Goal: Transaction & Acquisition: Purchase product/service

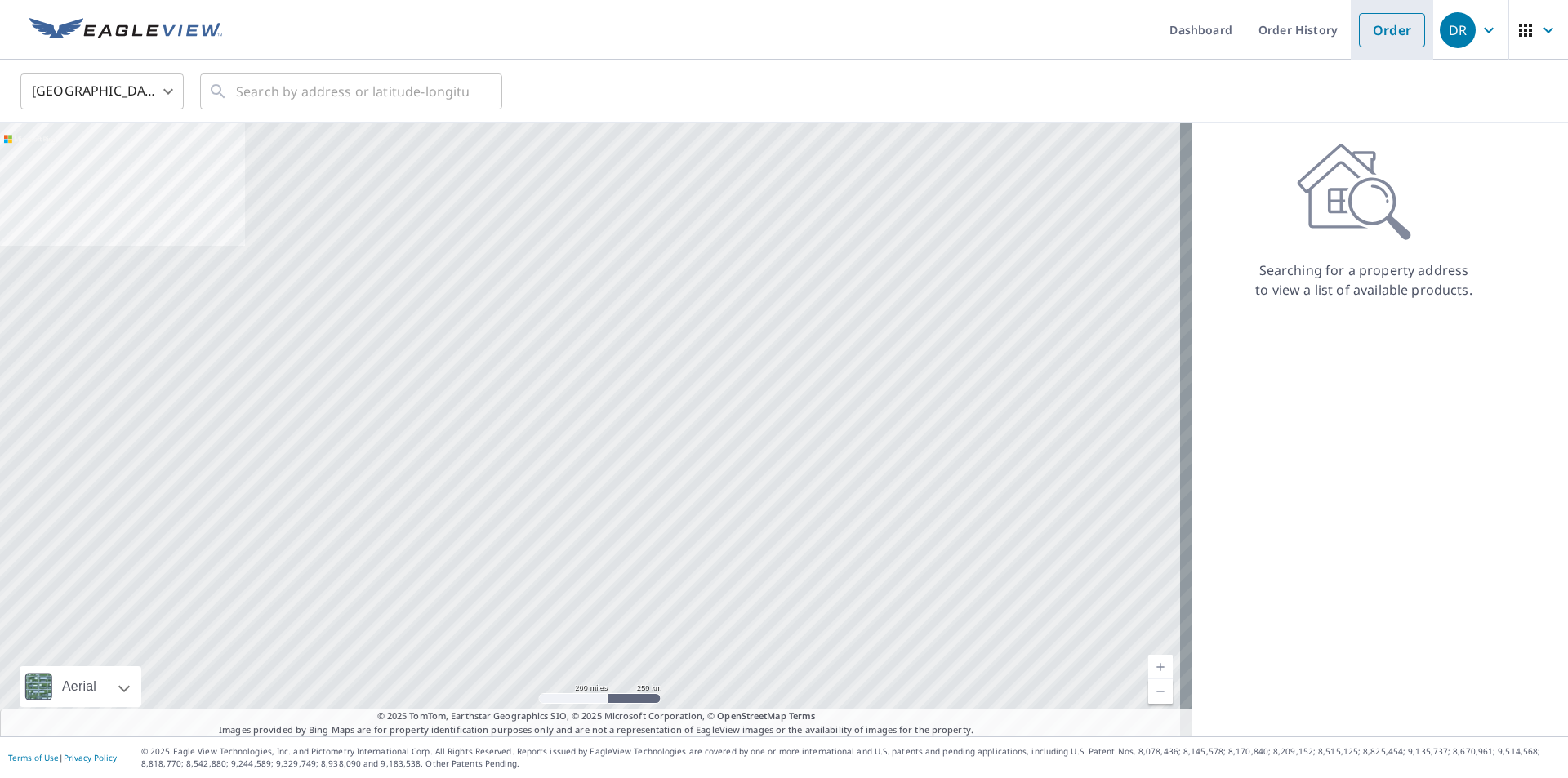
click at [1396, 31] on link "Order" at bounding box center [1392, 30] width 66 height 35
click at [1368, 36] on link "Order" at bounding box center [1392, 30] width 66 height 35
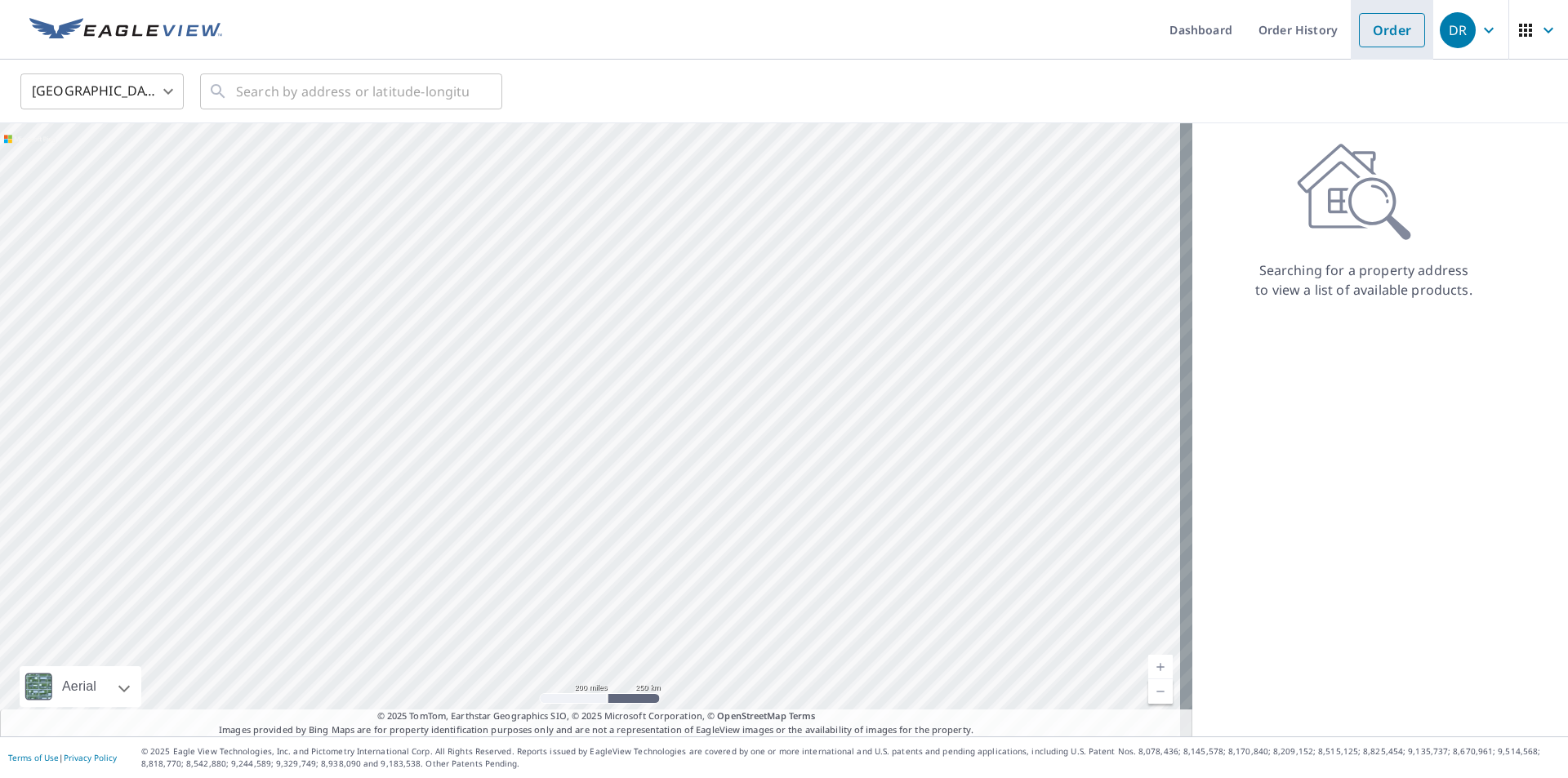
click at [1381, 29] on link "Order" at bounding box center [1392, 30] width 66 height 35
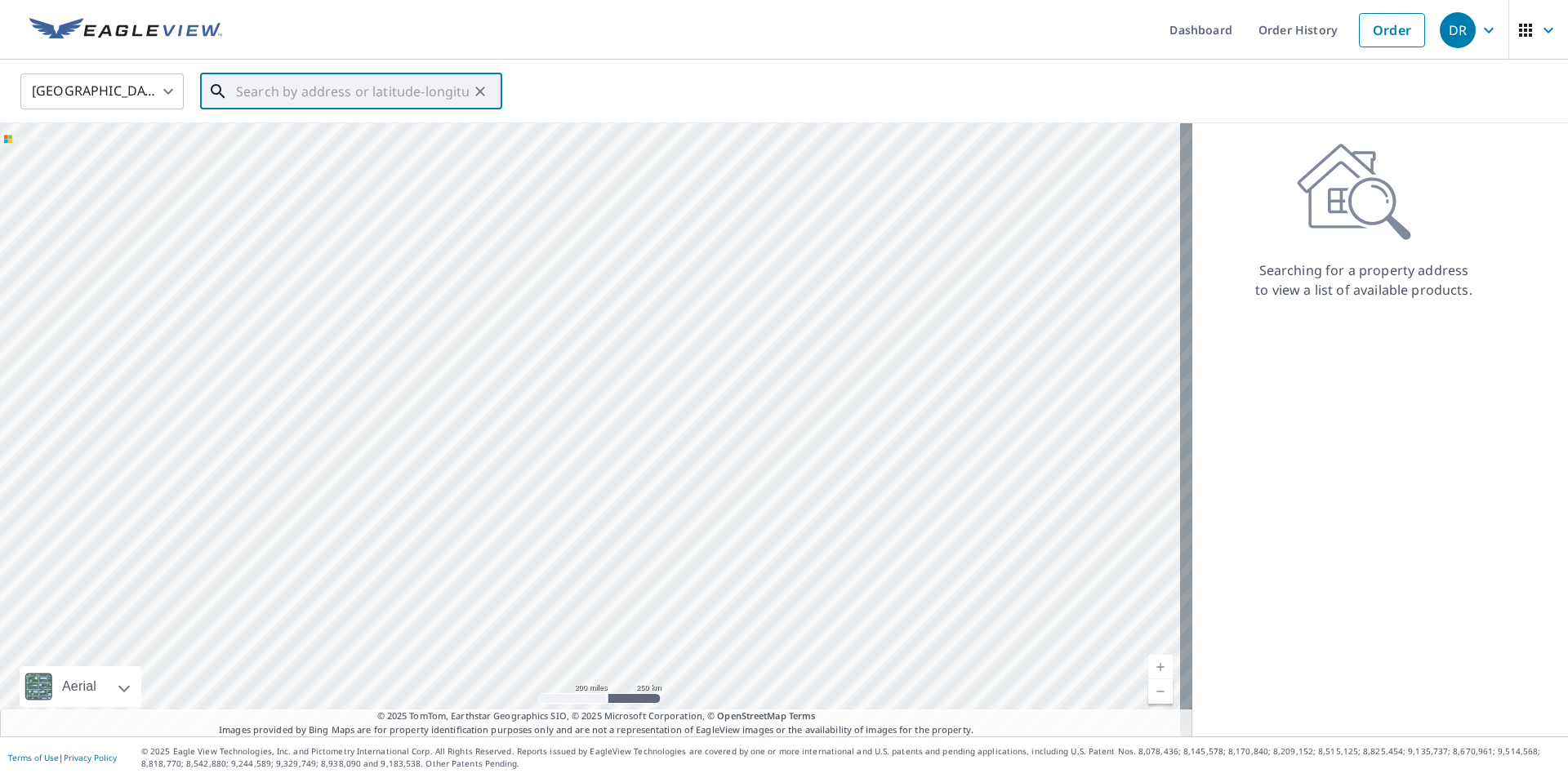
click at [434, 101] on input "text" at bounding box center [352, 91] width 233 height 46
click at [1394, 37] on link "Order" at bounding box center [1392, 30] width 66 height 35
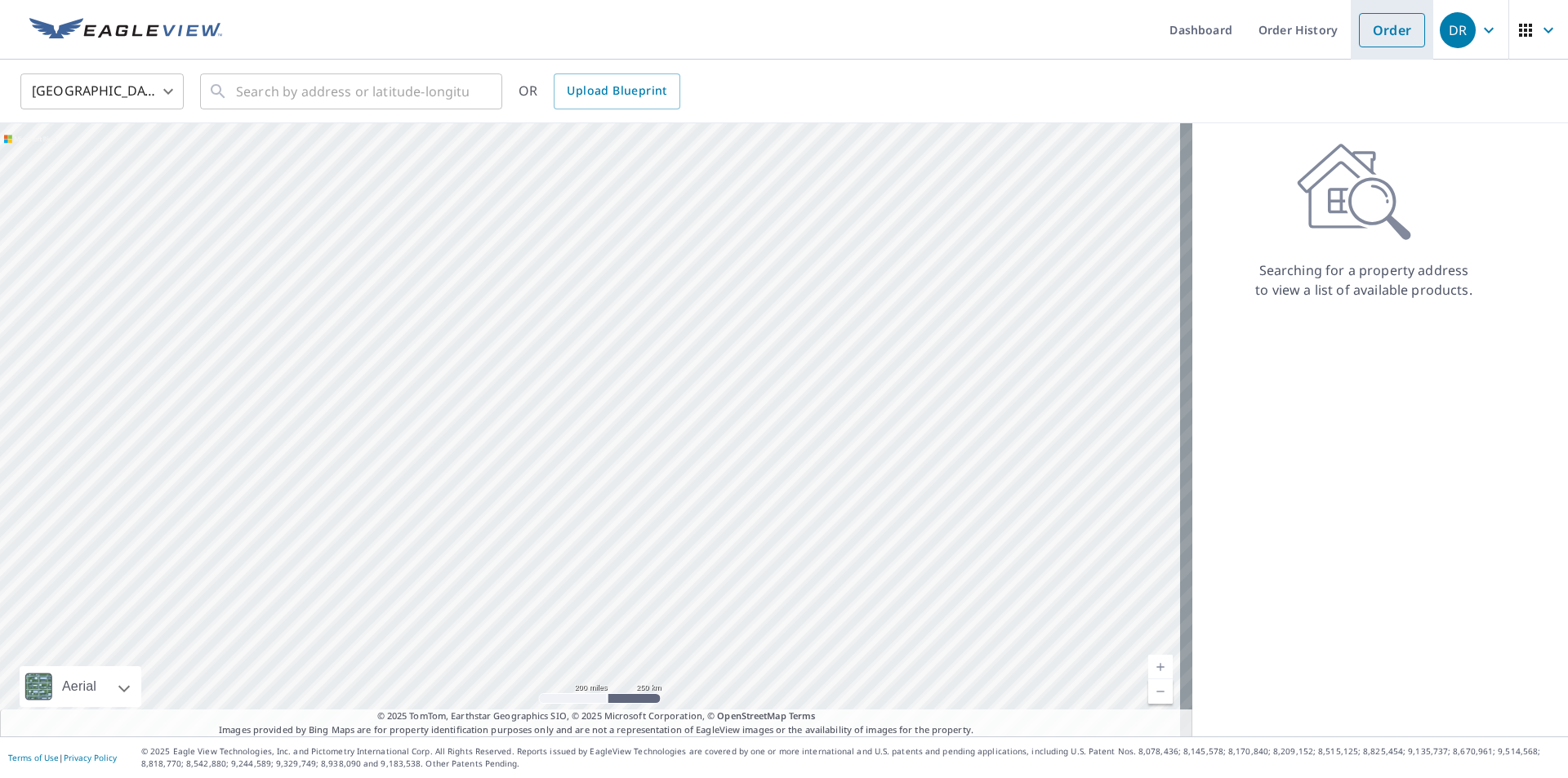
click at [1394, 37] on link "Order" at bounding box center [1392, 30] width 66 height 35
click at [592, 83] on span "Upload Blueprint" at bounding box center [616, 91] width 100 height 21
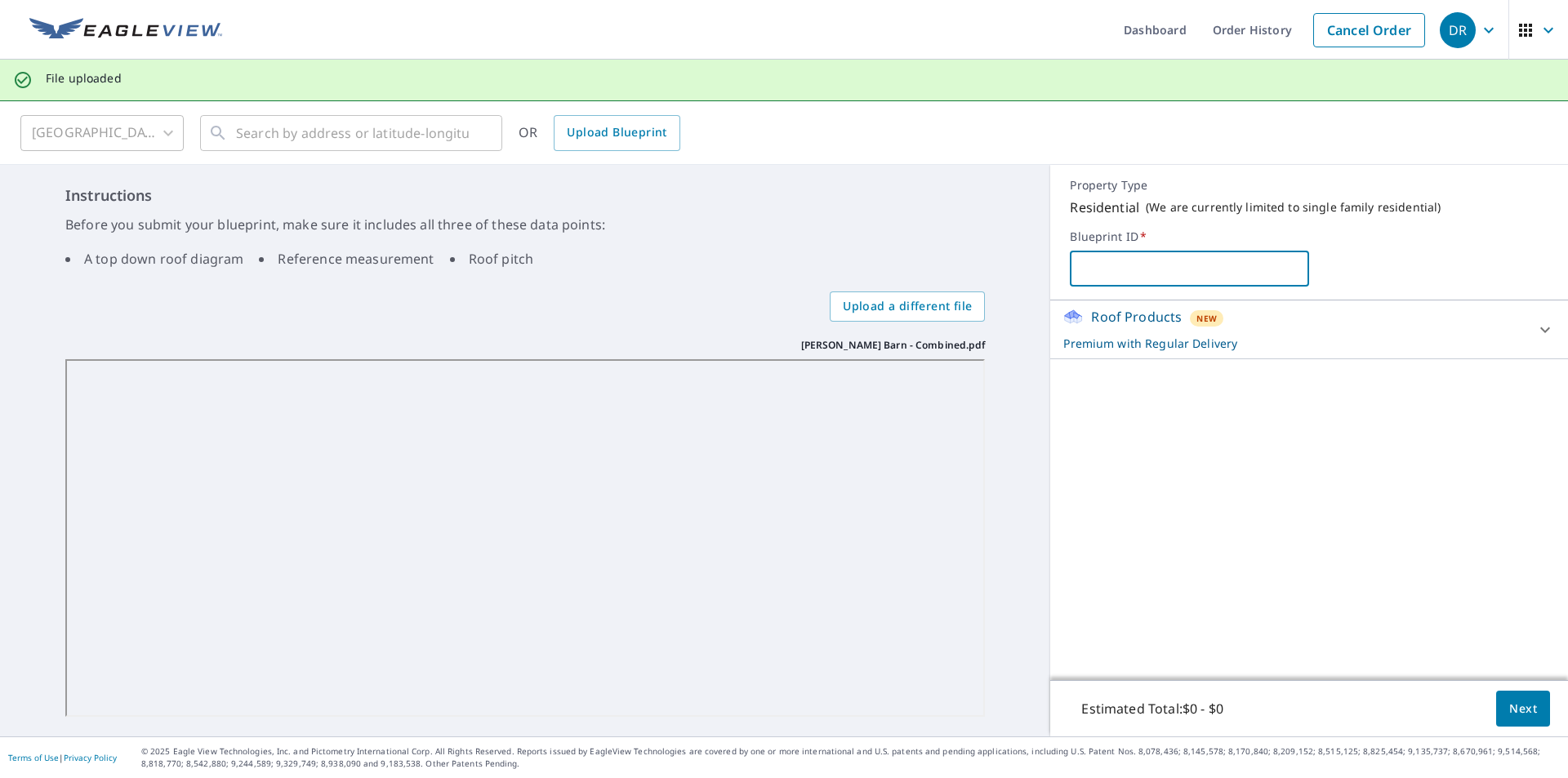
click at [1133, 280] on input "text" at bounding box center [1190, 268] width 239 height 46
type input "legion roofing"
click at [1522, 702] on span "Next" at bounding box center [1524, 709] width 28 height 21
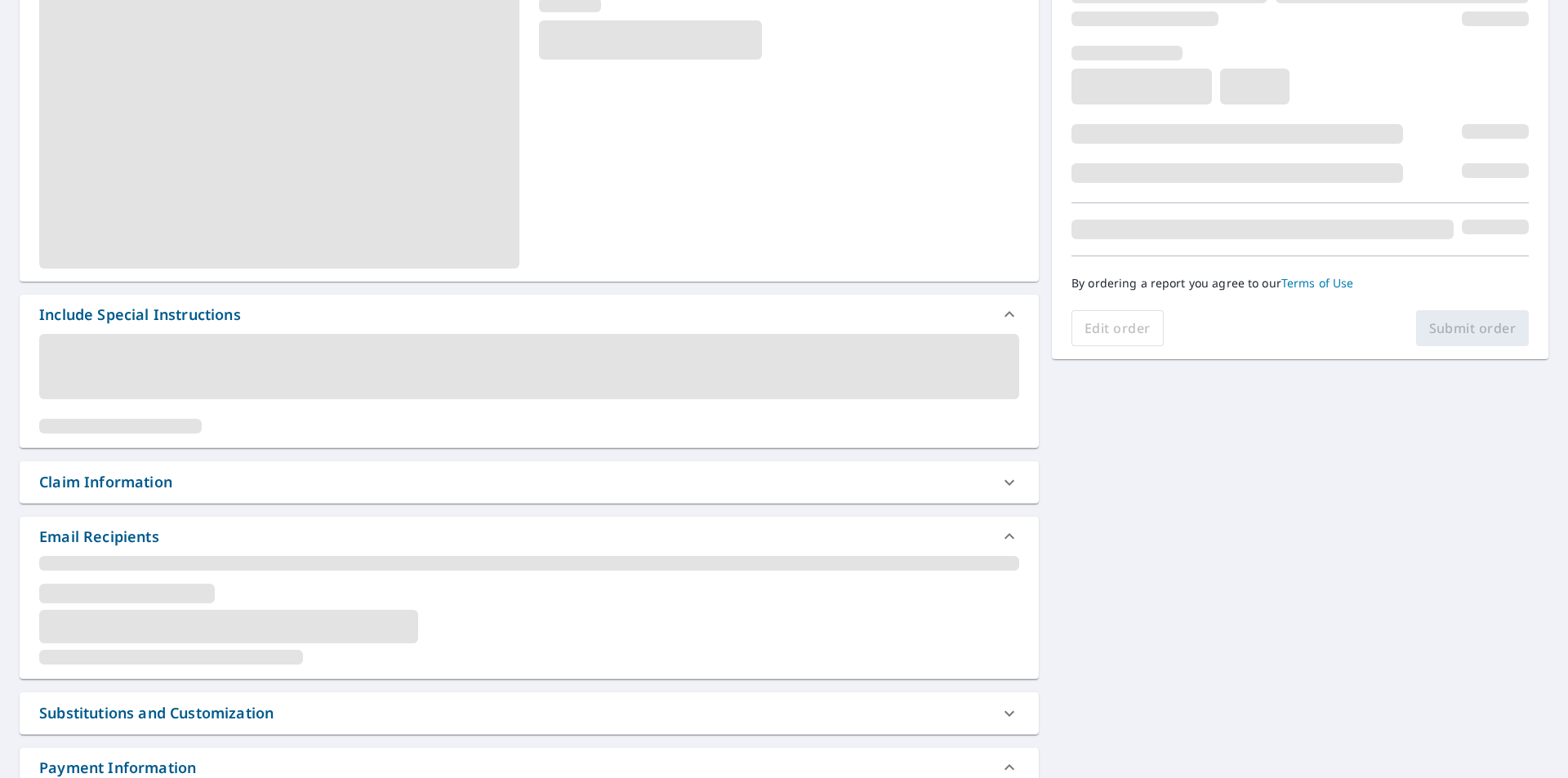
scroll to position [245, 0]
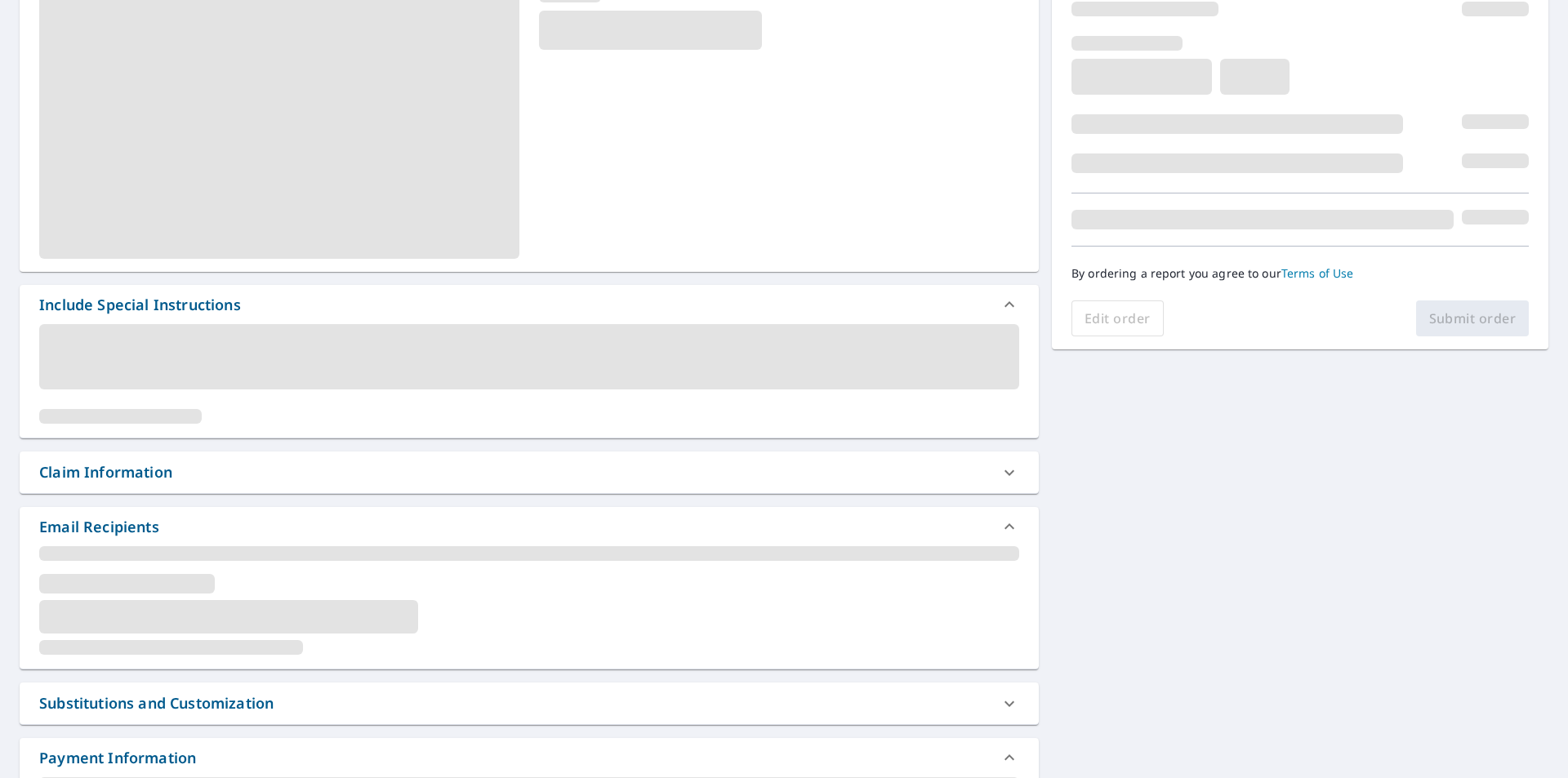
click at [1006, 479] on icon at bounding box center [1009, 473] width 20 height 20
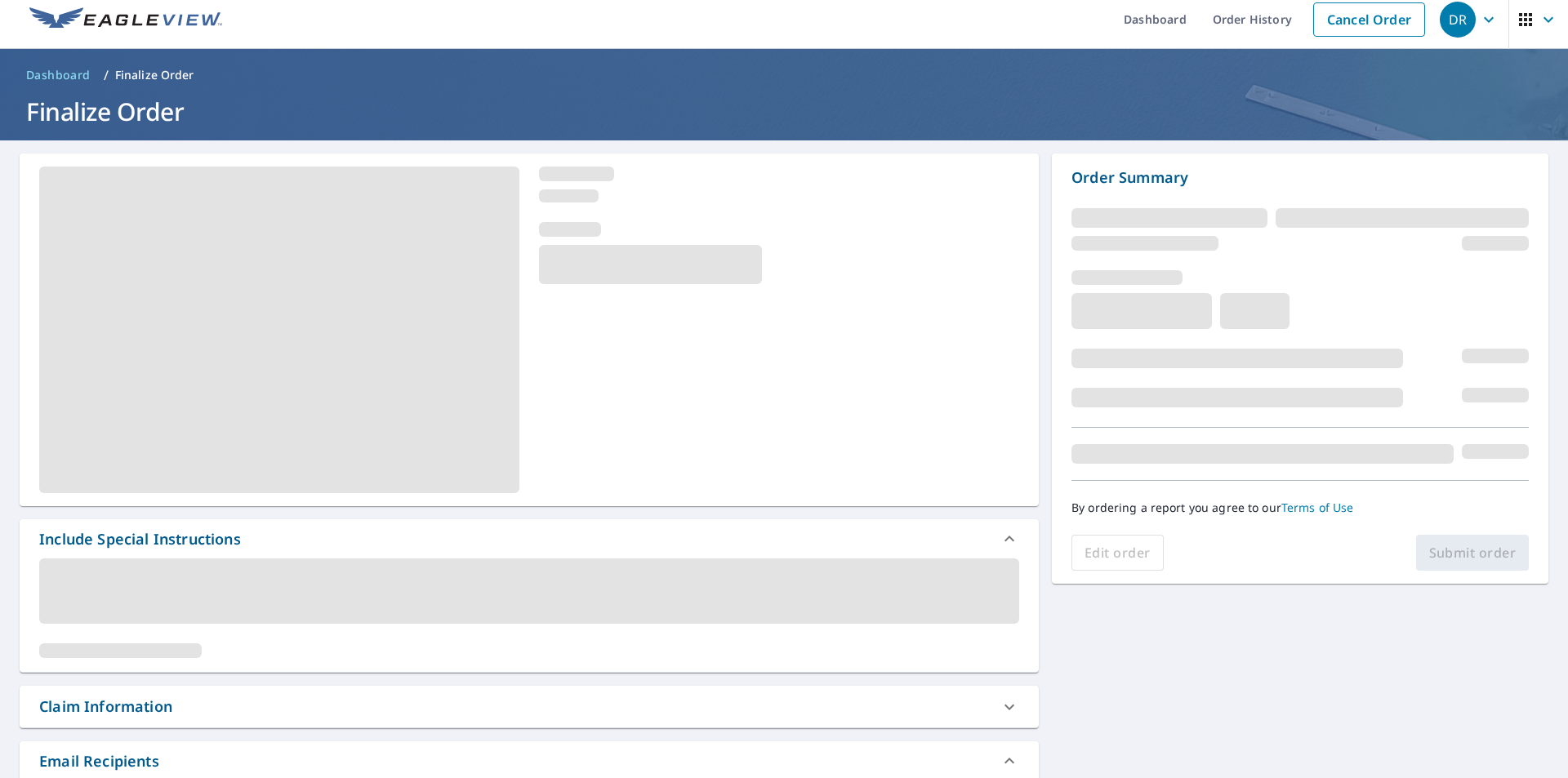
scroll to position [0, 0]
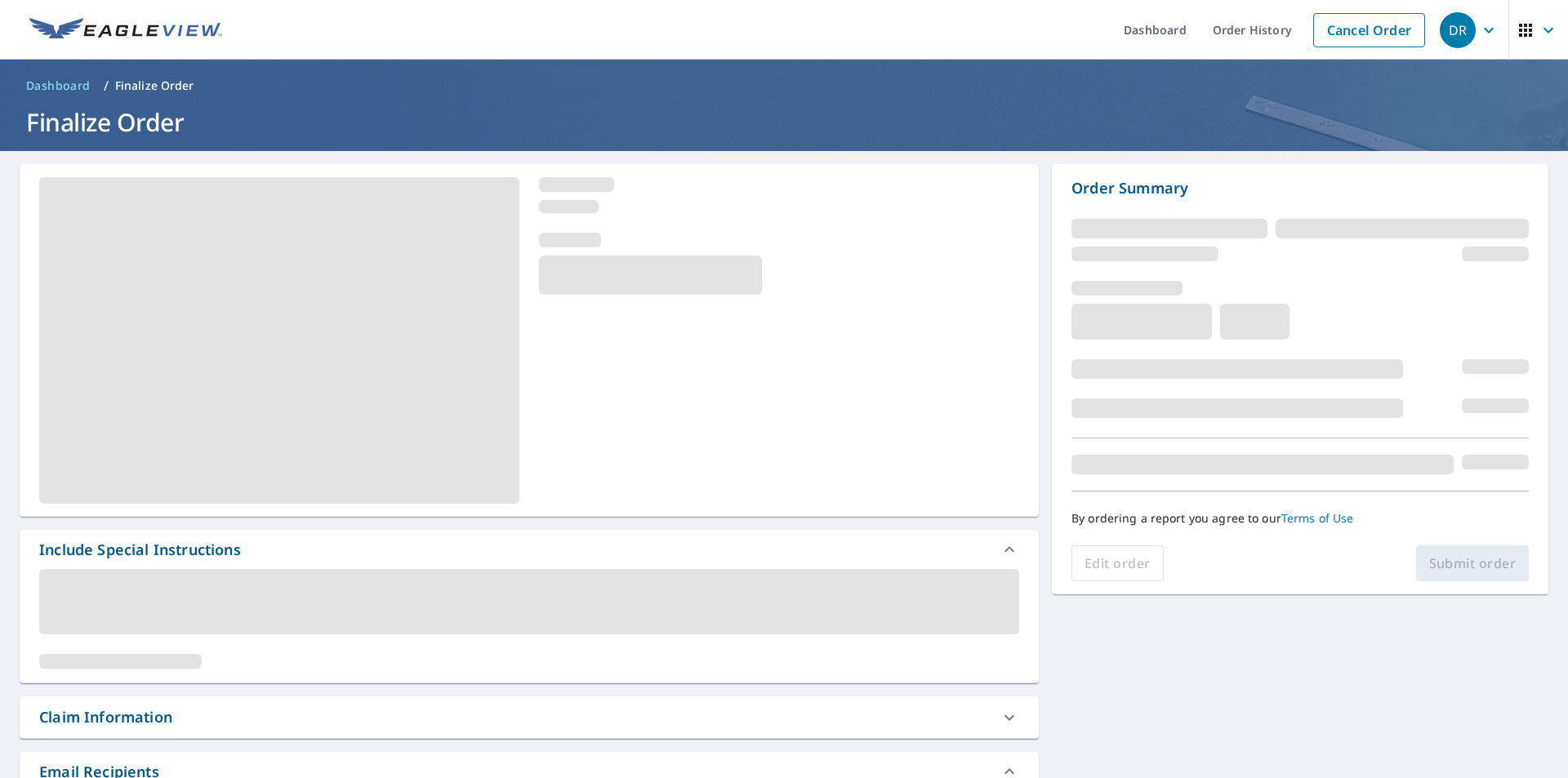
click at [154, 79] on p "Finalize Order" at bounding box center [154, 85] width 79 height 16
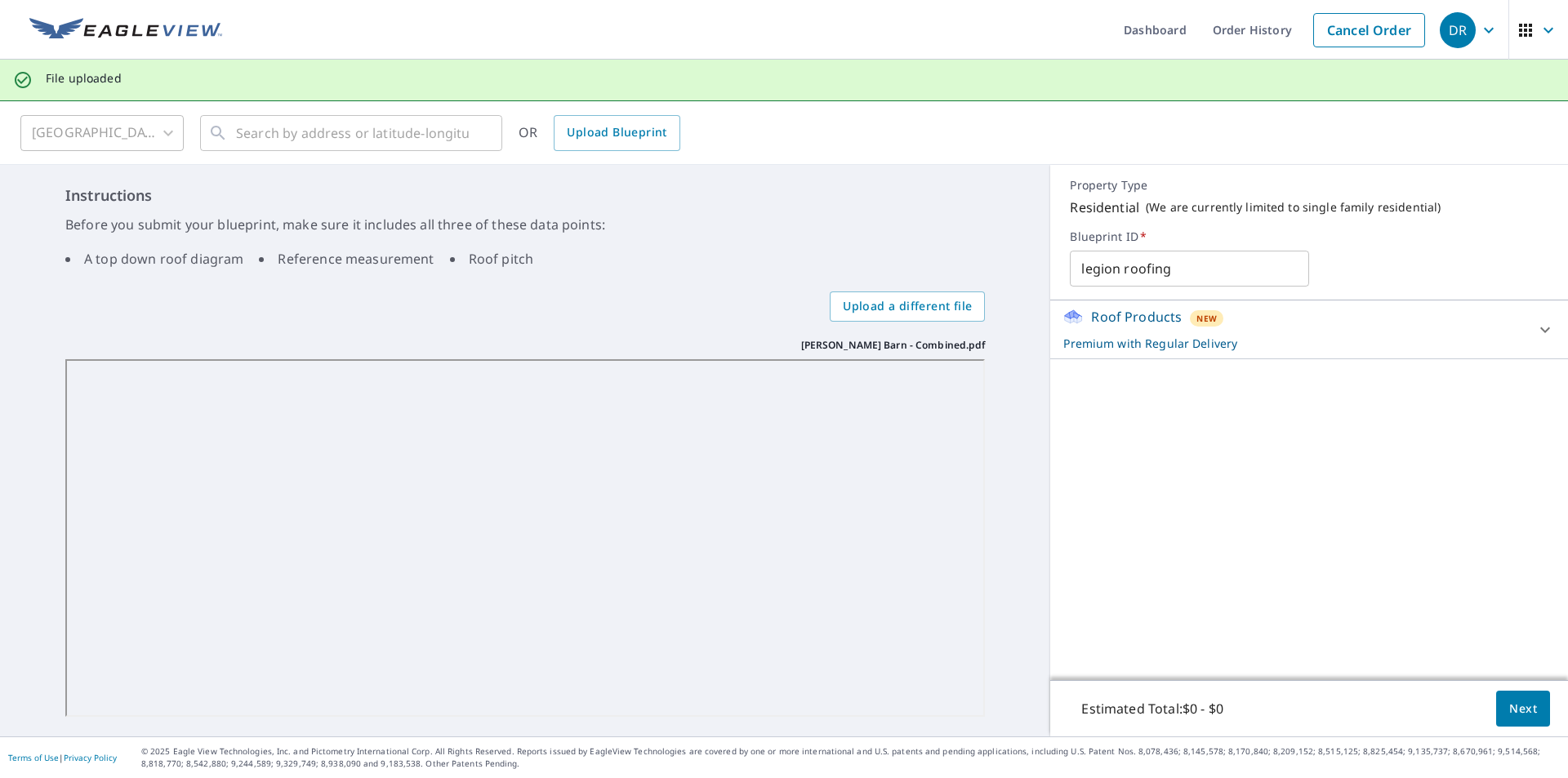
click at [1510, 709] on span "Next" at bounding box center [1524, 709] width 28 height 21
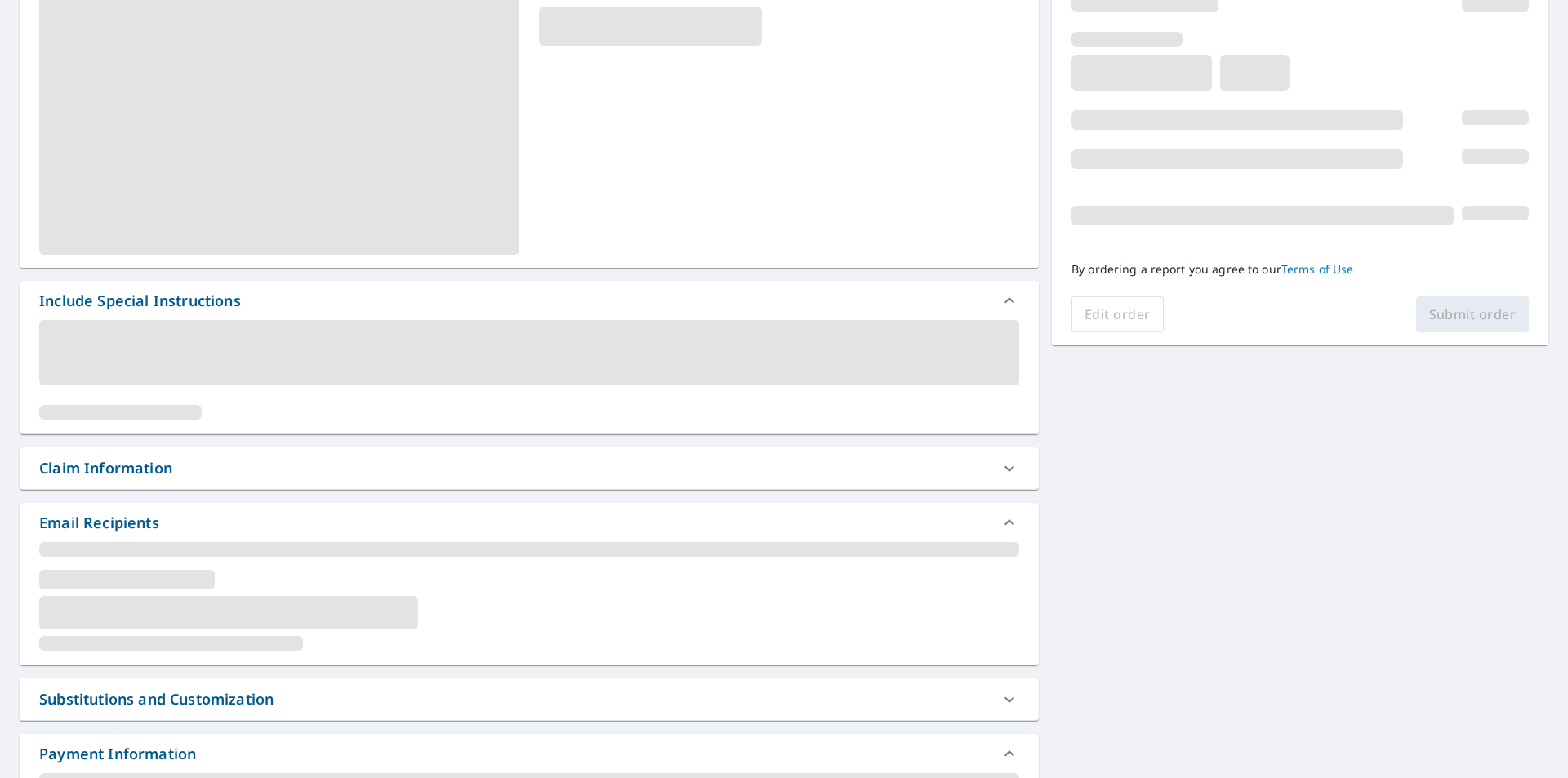
scroll to position [245, 0]
click at [1007, 474] on icon at bounding box center [1009, 473] width 20 height 20
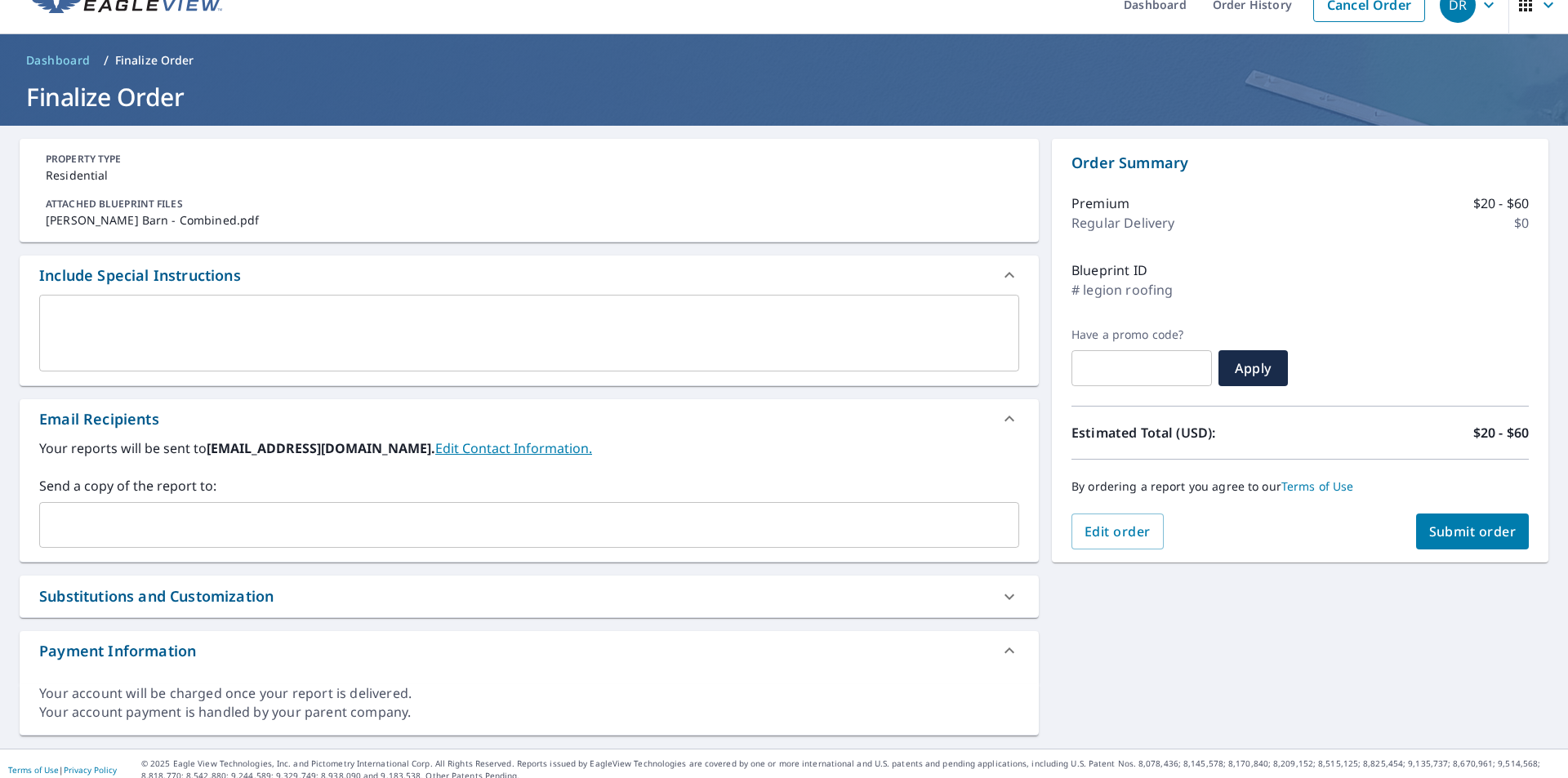
scroll to position [37, 0]
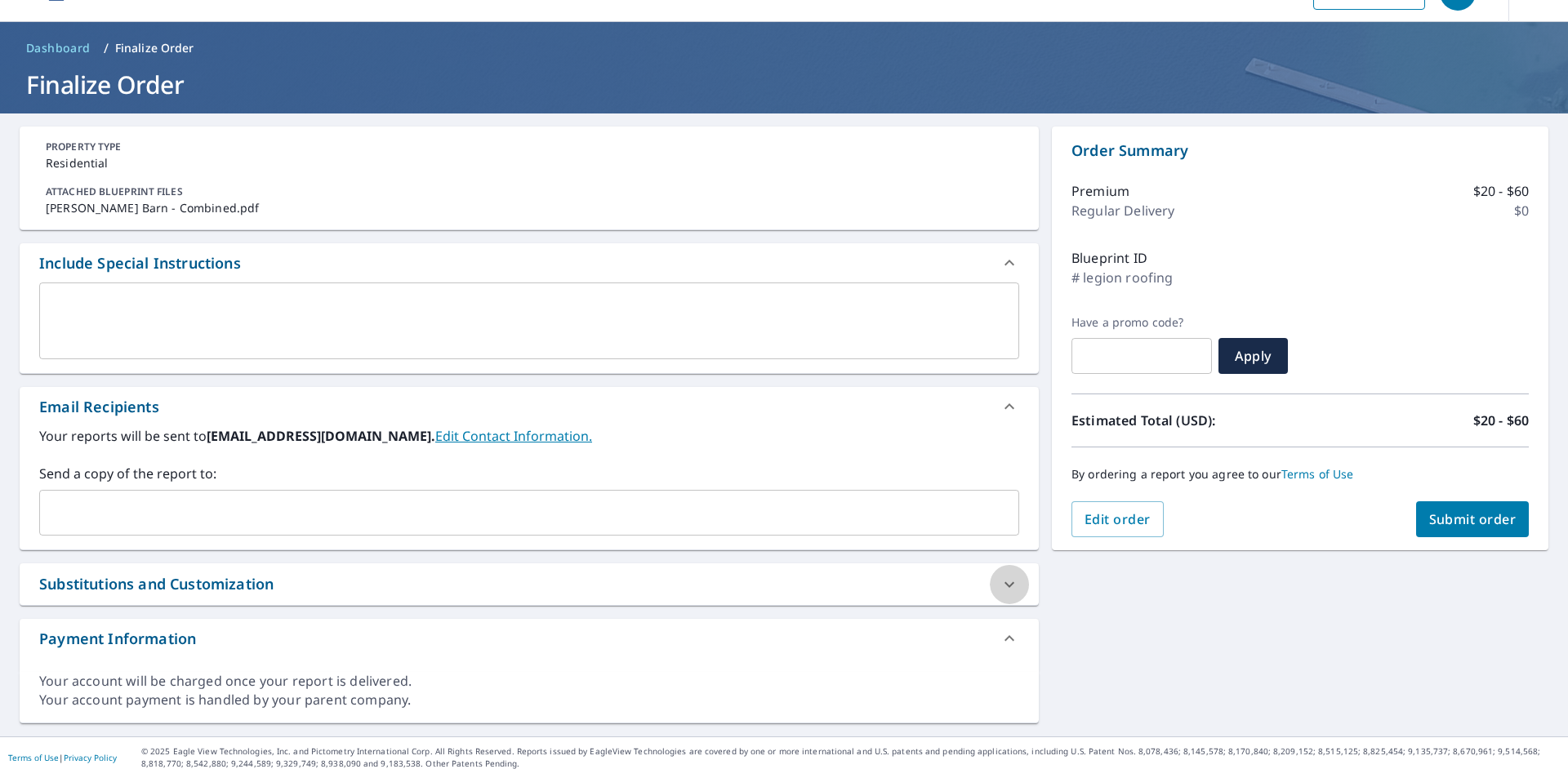
click at [1006, 587] on icon at bounding box center [1009, 585] width 20 height 20
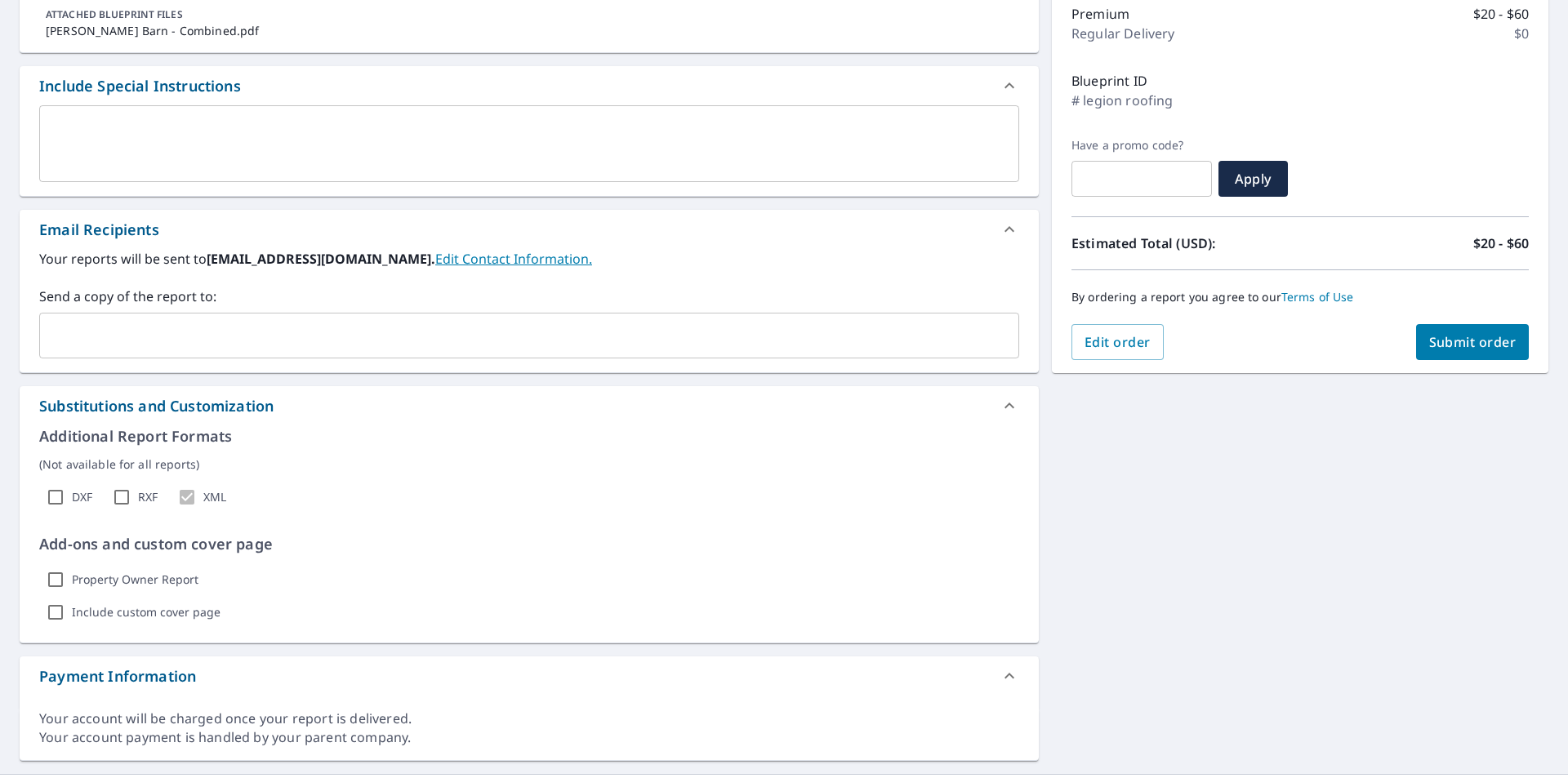
scroll to position [252, 0]
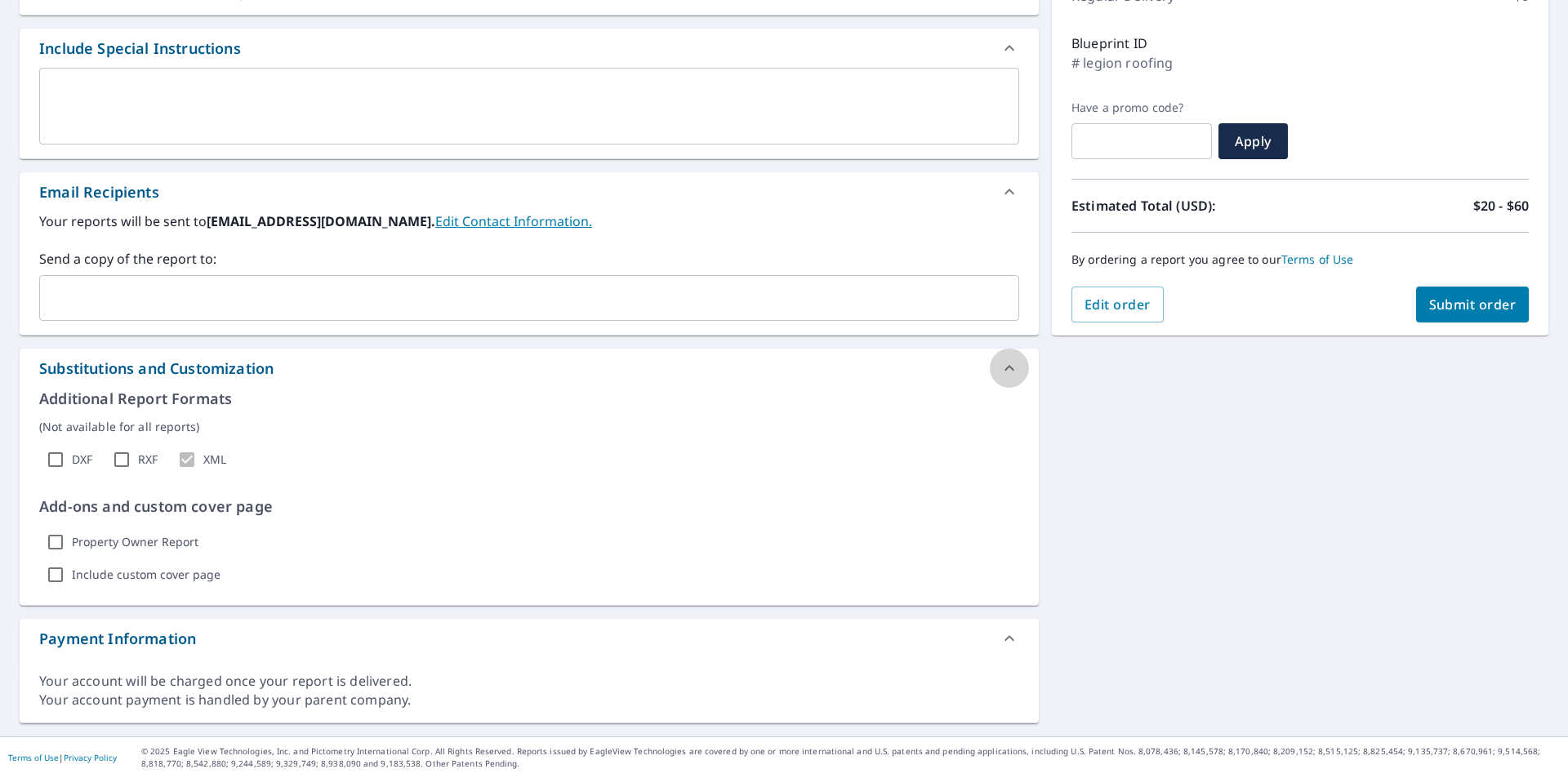
click at [1006, 365] on icon at bounding box center [1009, 368] width 20 height 20
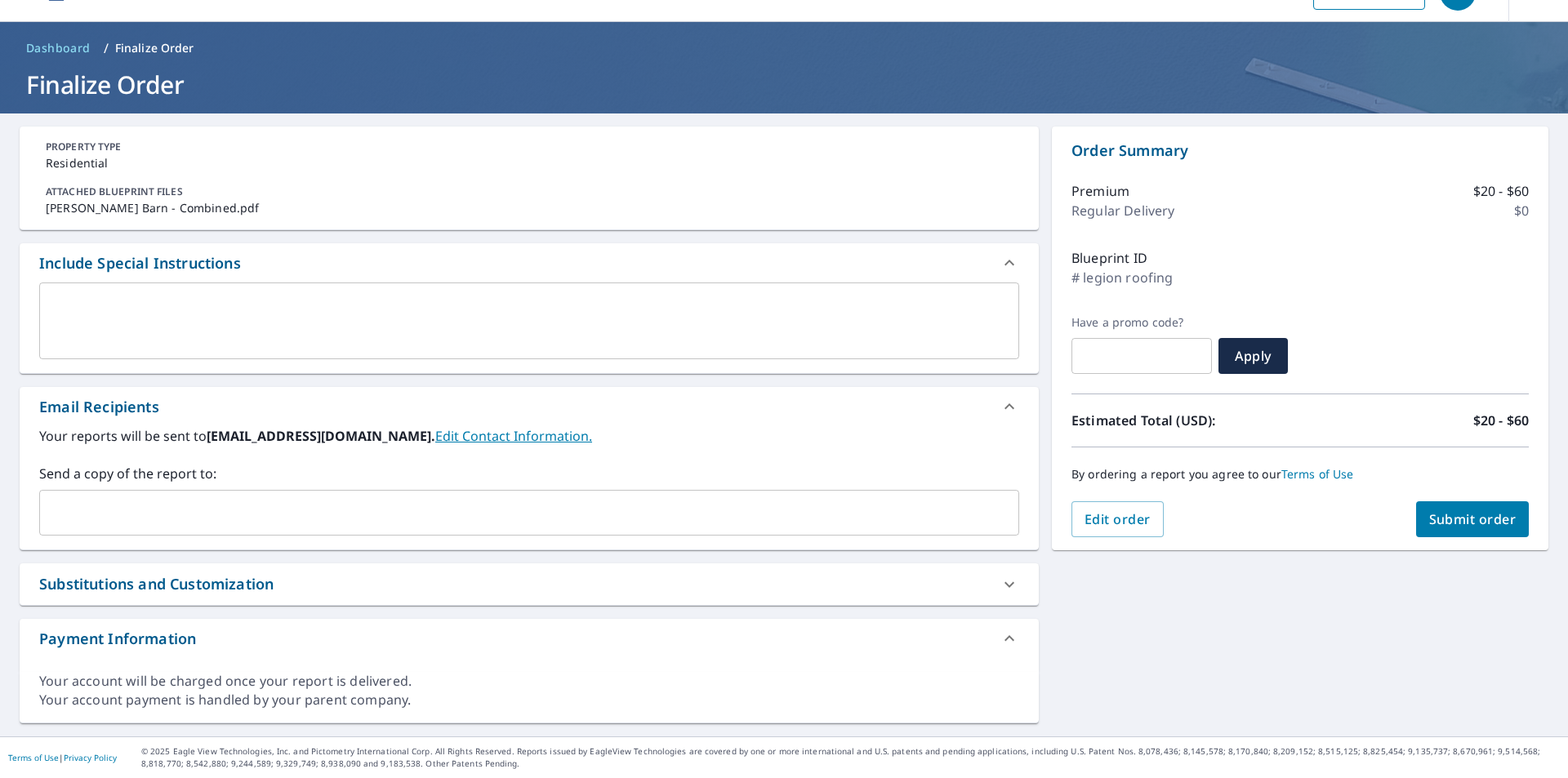
scroll to position [37, 0]
click at [1472, 507] on button "Submit order" at bounding box center [1473, 519] width 114 height 36
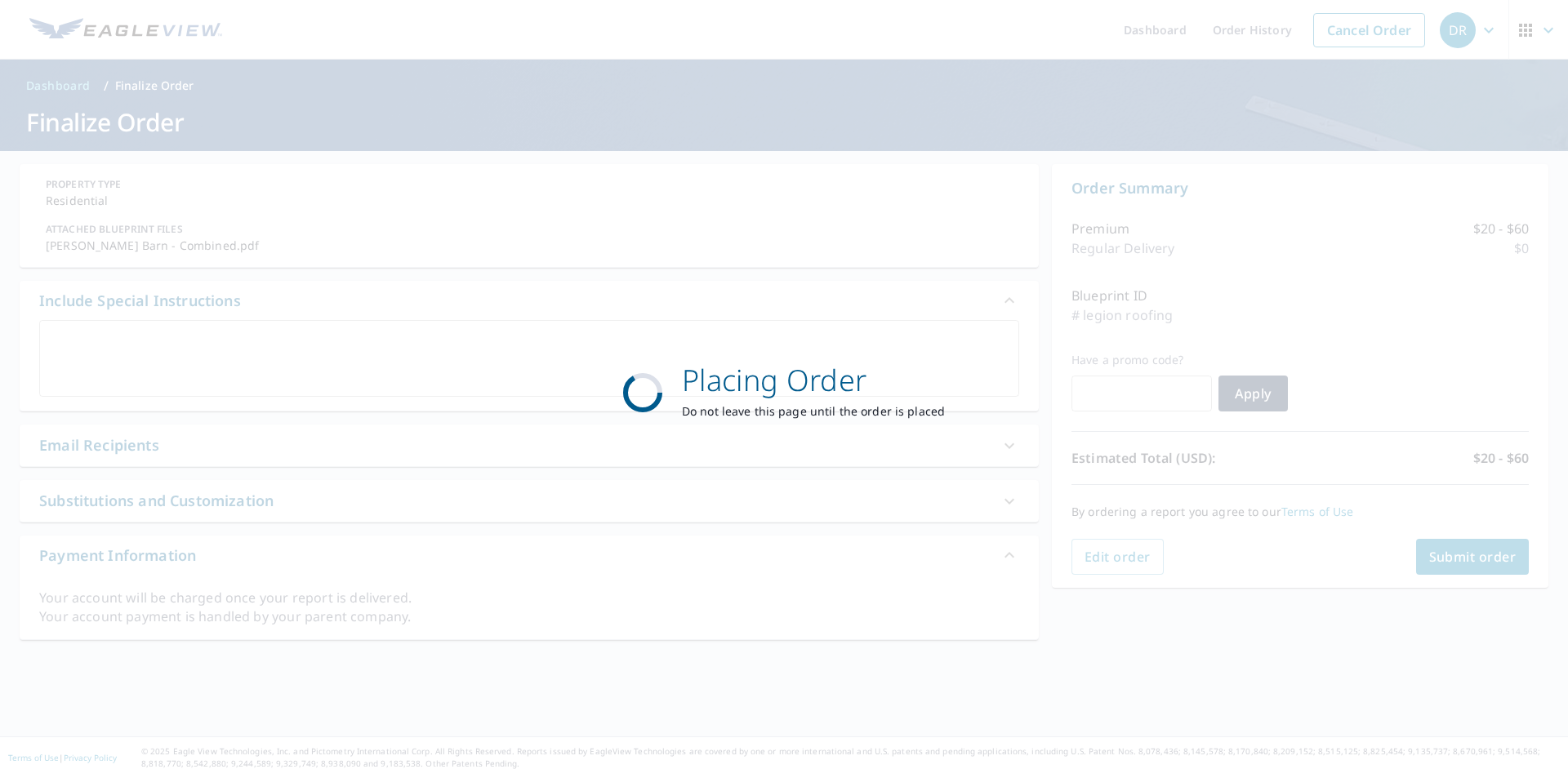
scroll to position [0, 0]
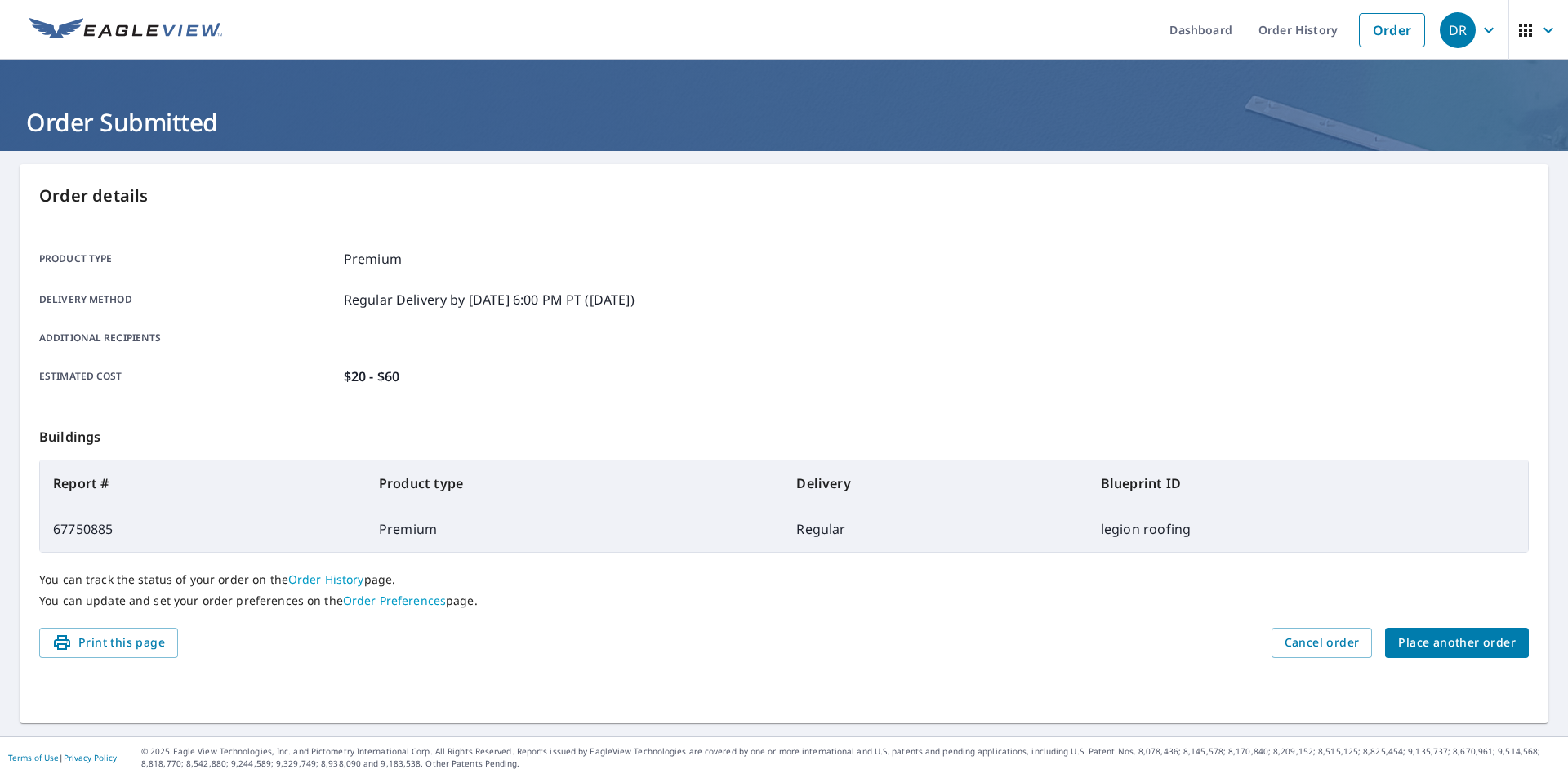
click at [1462, 647] on span "Place another order" at bounding box center [1457, 644] width 118 height 21
